Goal: Book appointment/travel/reservation

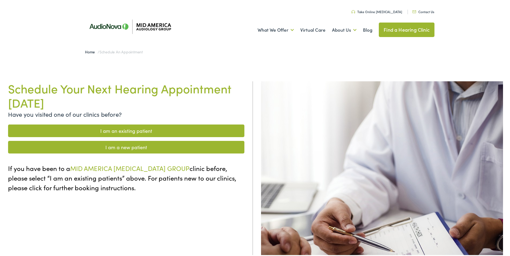
click at [147, 127] on link "I am an existing patient" at bounding box center [126, 130] width 236 height 13
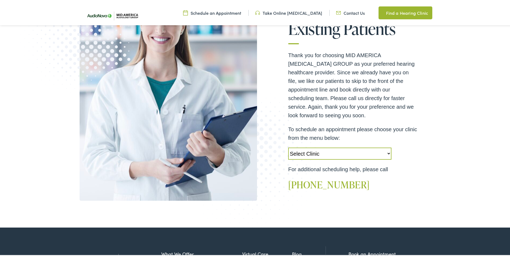
scroll to position [107, 0]
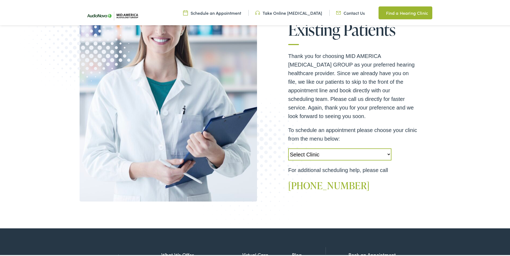
click at [338, 161] on div "Thank you for choosing MID AMERICA AUDIOLOGY GROUP as your preferred hearing he…" at bounding box center [352, 121] width 129 height 140
click at [339, 158] on select "Select Clinic Alton-IL-AudioNova 3511 College Ave Creve Coeur-MO-AudioNova 1235…" at bounding box center [339, 153] width 103 height 12
click at [288, 147] on select "Select Clinic Alton-IL-AudioNova 3511 College Ave Creve Coeur-MO-AudioNova 1235…" at bounding box center [339, 153] width 103 height 12
click at [338, 159] on select "Select Clinic Alton-IL-AudioNova 3511 College Ave Creve Coeur-MO-AudioNova 1235…" at bounding box center [339, 153] width 103 height 12
select select "https://midamerica.alpacaaudiology.com/locations/alton-il/"
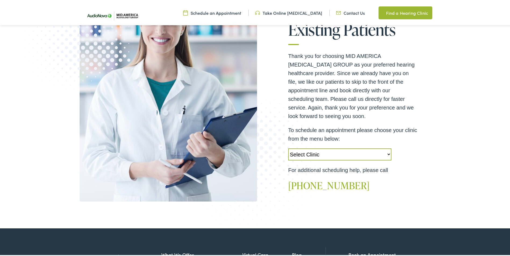
click at [288, 147] on select "Select Clinic Alton-IL-AudioNova 3511 College Ave Creve Coeur-MO-AudioNova 1235…" at bounding box center [339, 153] width 103 height 12
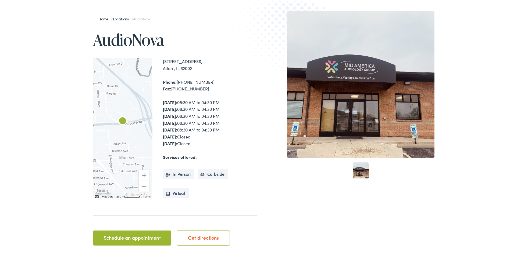
scroll to position [81, 0]
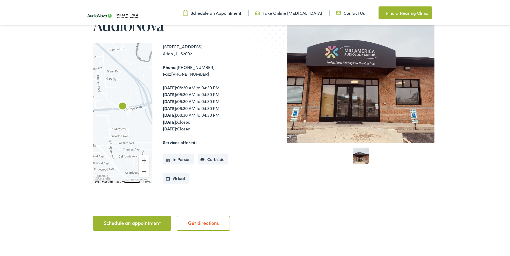
click at [113, 233] on div "Schedule an appointment Get directions" at bounding box center [175, 224] width 164 height 19
click at [114, 228] on link "Schedule an appointment" at bounding box center [132, 222] width 78 height 15
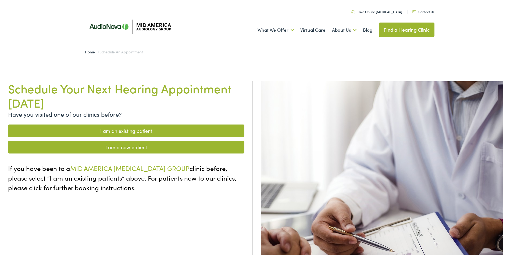
click at [156, 131] on link "I am an existing patient" at bounding box center [126, 130] width 236 height 13
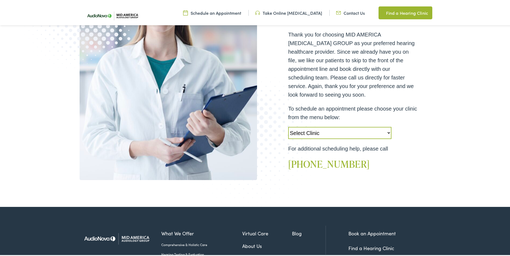
scroll to position [134, 0]
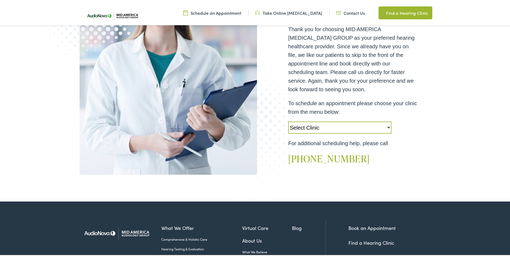
click at [333, 133] on div "Thank you for choosing MID AMERICA [MEDICAL_DATA] GROUP as your preferred heari…" at bounding box center [352, 94] width 129 height 140
click at [333, 131] on select "Select Clinic [PERSON_NAME]-[GEOGRAPHIC_DATA]-AudioNova [STREET_ADDRESS]-AudioN…" at bounding box center [339, 127] width 103 height 12
select select "[URL][DOMAIN_NAME][PERSON_NAME]"
click at [288, 121] on select "Select Clinic [PERSON_NAME]-[GEOGRAPHIC_DATA]-AudioNova [STREET_ADDRESS]-AudioN…" at bounding box center [339, 127] width 103 height 12
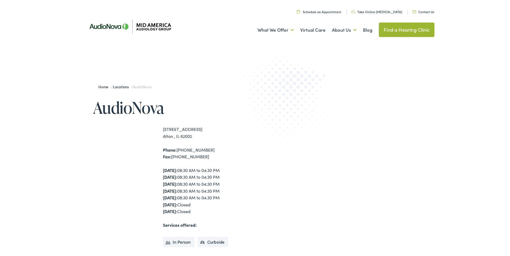
scroll to position [27, 0]
